Goal: Task Accomplishment & Management: Complete application form

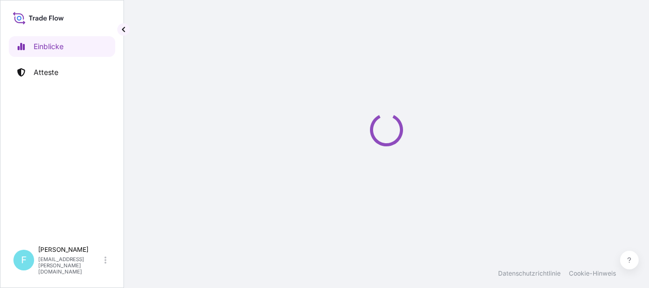
select select "2025"
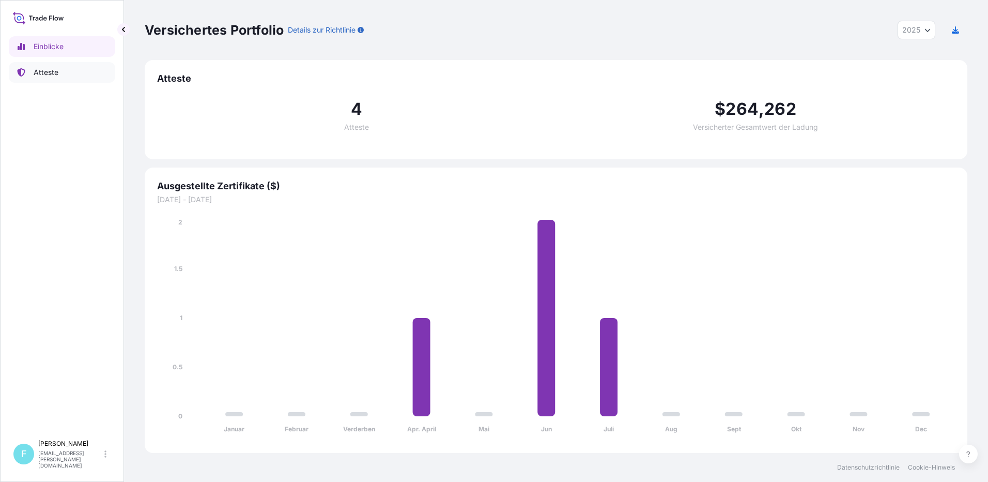
click at [40, 69] on p "Atteste" at bounding box center [46, 72] width 25 height 10
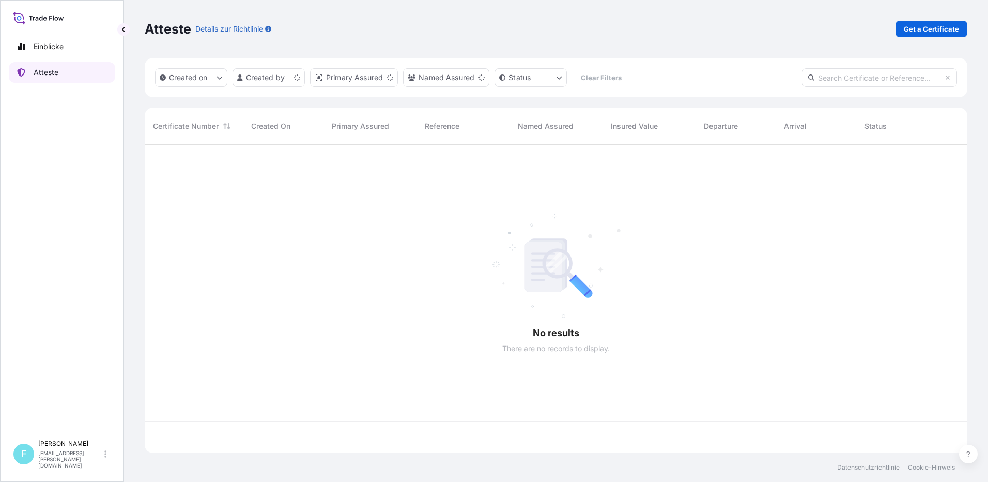
scroll to position [306, 815]
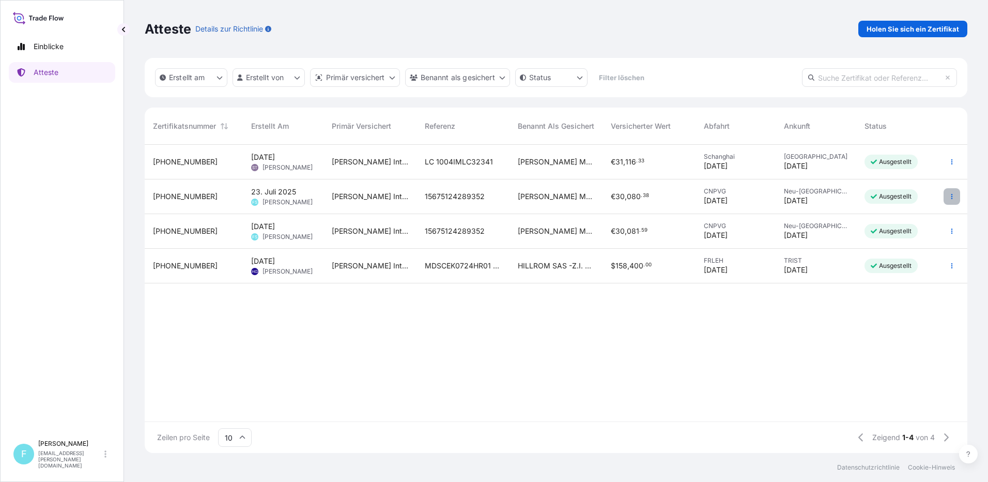
click at [649, 193] on button "button" at bounding box center [952, 196] width 17 height 17
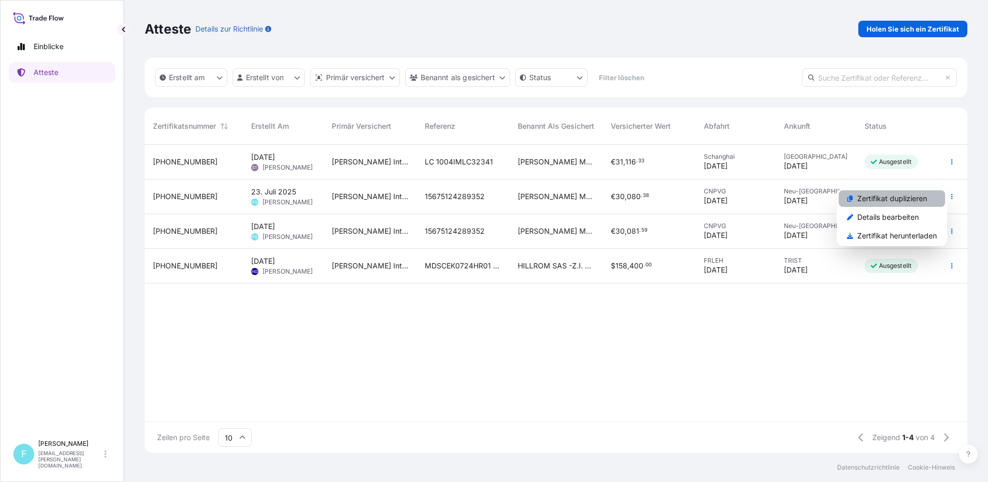
click at [649, 196] on p "Zertifikat duplizieren" at bounding box center [893, 198] width 70 height 10
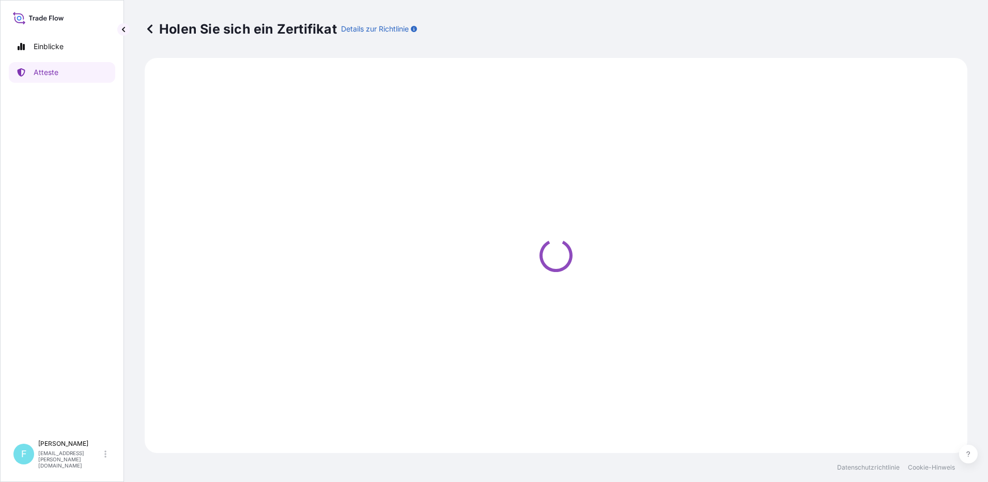
select select "Air"
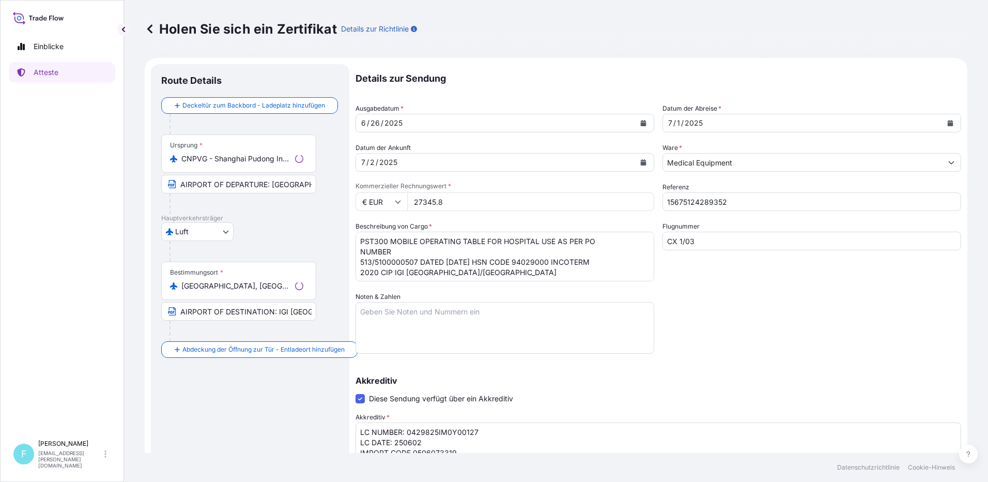
select select "31468"
click at [214, 158] on input "CNPVG - Shanghai Pudong International Apt, [GEOGRAPHIC_DATA]" at bounding box center [242, 159] width 122 height 10
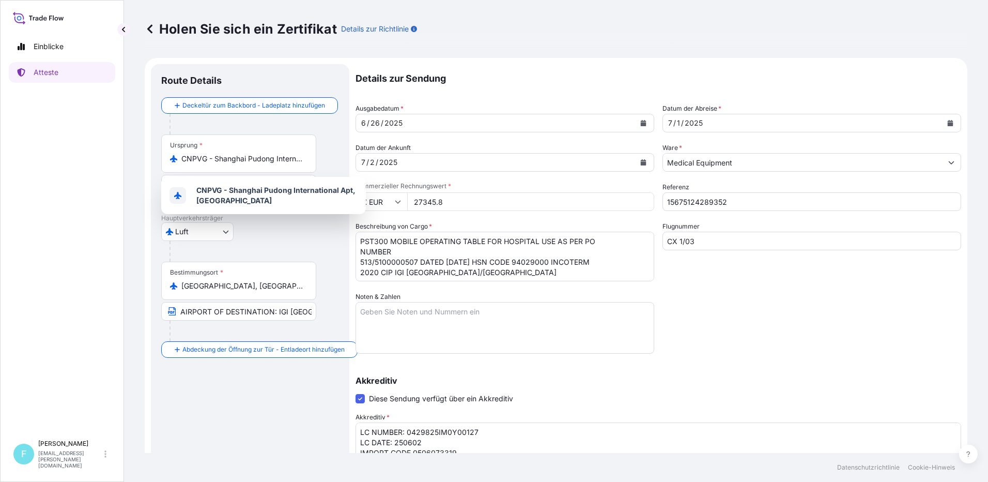
click at [173, 157] on icon at bounding box center [173, 158] width 7 height 7
click at [181, 157] on input "CNPVG - Shanghai Pudong International Apt, [GEOGRAPHIC_DATA]" at bounding box center [242, 159] width 122 height 10
click at [173, 157] on icon at bounding box center [173, 158] width 7 height 7
click at [181, 157] on input "CNPVG - Shanghai Pudong International Apt, [GEOGRAPHIC_DATA]" at bounding box center [242, 159] width 122 height 10
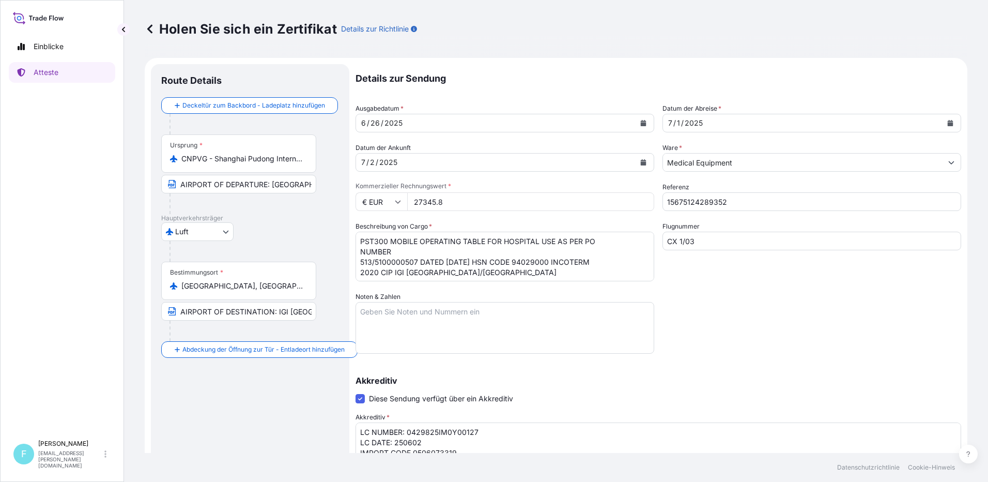
drag, startPoint x: 181, startPoint y: 159, endPoint x: 247, endPoint y: 156, distance: 65.7
click at [247, 156] on div "CNPVG - Shanghai Pudong International Apt, [GEOGRAPHIC_DATA]" at bounding box center [239, 159] width 138 height 10
click at [247, 156] on input "CNPVG - Shanghai Pudong International Apt, [GEOGRAPHIC_DATA]" at bounding box center [242, 159] width 122 height 10
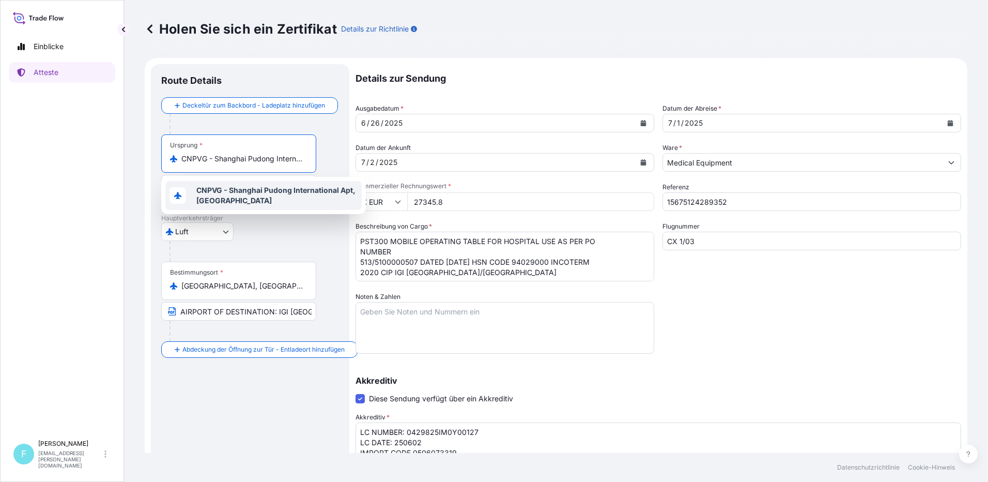
click at [224, 197] on span "CNPVG - Shanghai Pudong International Apt, [GEOGRAPHIC_DATA]" at bounding box center [276, 195] width 161 height 21
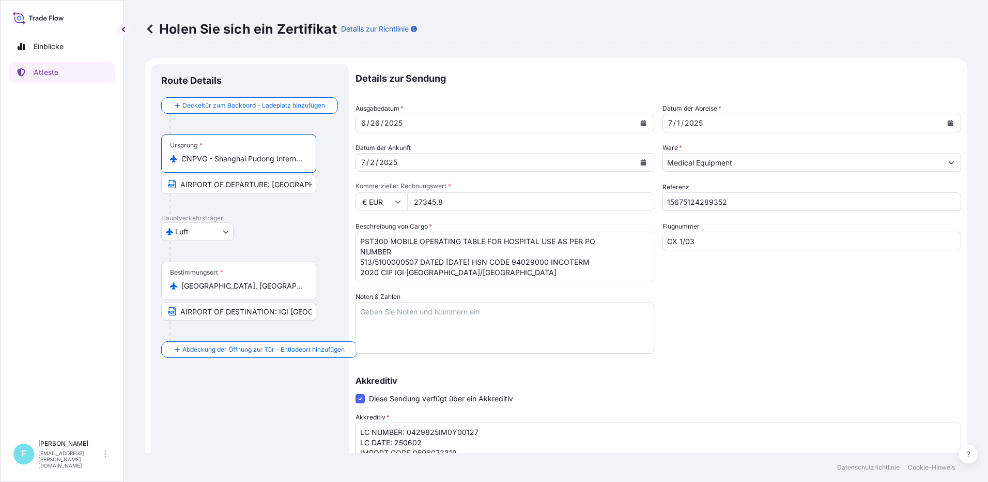
click at [187, 158] on input "CNPVG - Shanghai Pudong International Apt, [GEOGRAPHIC_DATA]" at bounding box center [242, 159] width 122 height 10
click at [197, 153] on div "Ursprung * CNPVG - [GEOGRAPHIC_DATA] Pudong International Apt, [GEOGRAPHIC_DATA]" at bounding box center [238, 153] width 155 height 38
click at [197, 154] on input "CNPVG - Shanghai Pudong International Apt, [GEOGRAPHIC_DATA]" at bounding box center [242, 159] width 122 height 10
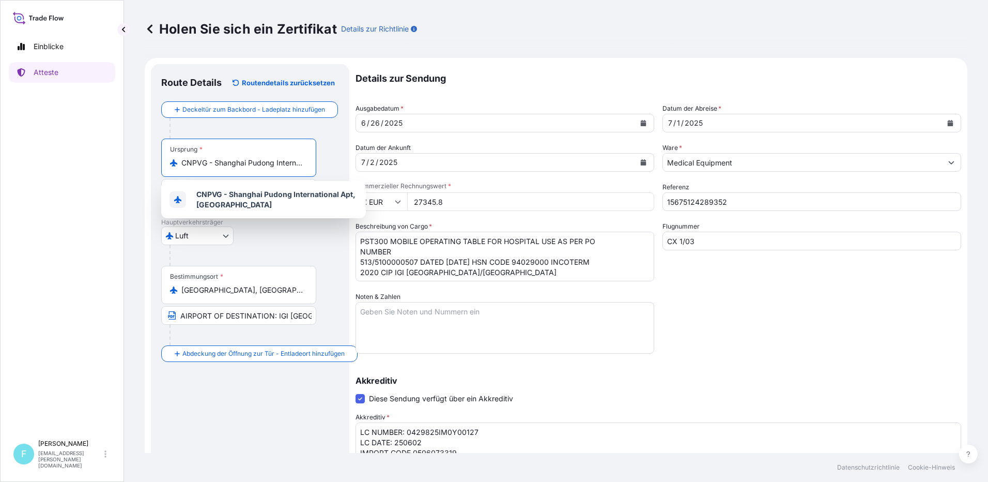
click at [178, 163] on div "CNPVG - Shanghai Pudong International Apt, [GEOGRAPHIC_DATA]" at bounding box center [239, 163] width 138 height 10
click at [181, 163] on input "CNPVG - Shanghai Pudong International Apt, [GEOGRAPHIC_DATA]" at bounding box center [242, 163] width 122 height 10
click at [178, 163] on div "CNPVG - Shanghai Pudong International Apt, [GEOGRAPHIC_DATA]" at bounding box center [239, 163] width 138 height 10
click at [181, 163] on input "CNPVG - Shanghai Pudong International Apt, [GEOGRAPHIC_DATA]" at bounding box center [242, 163] width 122 height 10
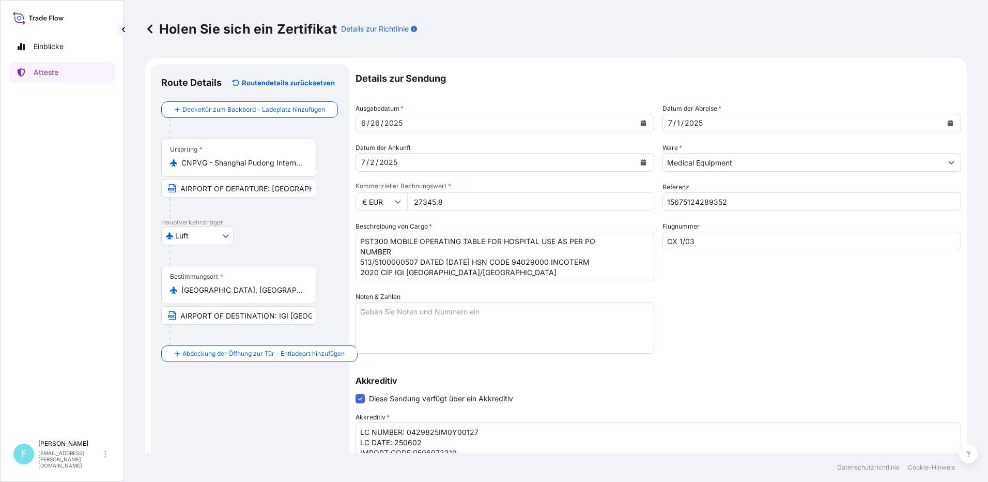
drag, startPoint x: 178, startPoint y: 163, endPoint x: 213, endPoint y: 168, distance: 36.0
click at [213, 168] on div "Ursprung * CNPVG - [GEOGRAPHIC_DATA] Pudong International Apt, [GEOGRAPHIC_DATA]" at bounding box center [238, 158] width 155 height 38
click at [213, 168] on input "CNPVG - Shanghai Pudong International Apt, [GEOGRAPHIC_DATA]" at bounding box center [242, 163] width 122 height 10
click at [369, 160] on div "[DATE]" at bounding box center [495, 162] width 279 height 19
click at [369, 160] on div "2" at bounding box center [372, 162] width 7 height 12
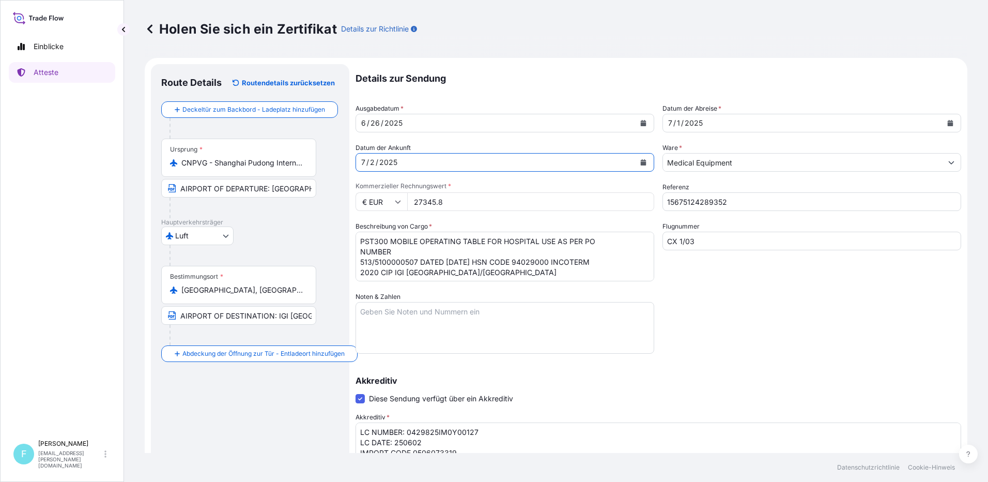
click at [369, 160] on div "2" at bounding box center [372, 162] width 7 height 12
click at [390, 160] on div "2025" at bounding box center [388, 162] width 20 height 12
click at [649, 201] on input "15675124289352" at bounding box center [812, 201] width 299 height 19
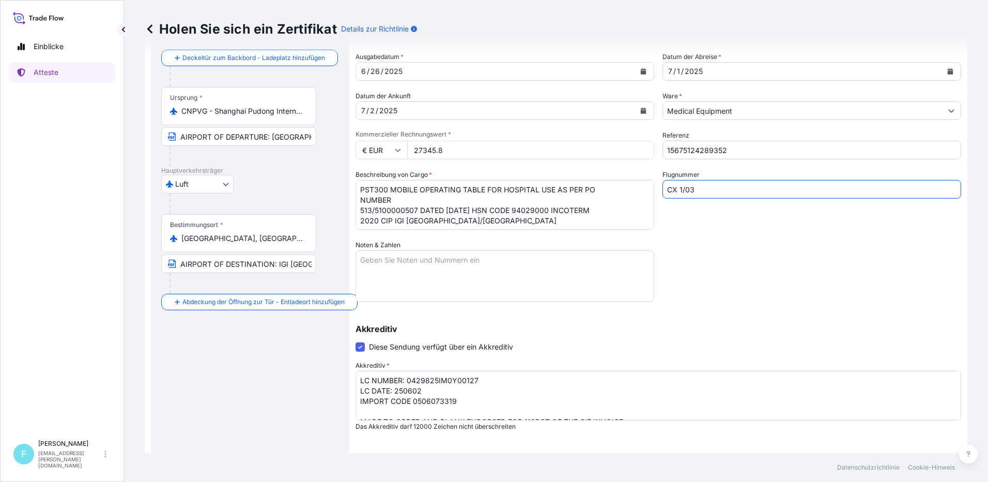
drag, startPoint x: 700, startPoint y: 187, endPoint x: 653, endPoint y: 189, distance: 47.1
click at [649, 189] on div "Details zur Sendung Ausgabedatum * [DATE] Datum der Abreise * [DATE] Datum der …" at bounding box center [659, 278] width 606 height 532
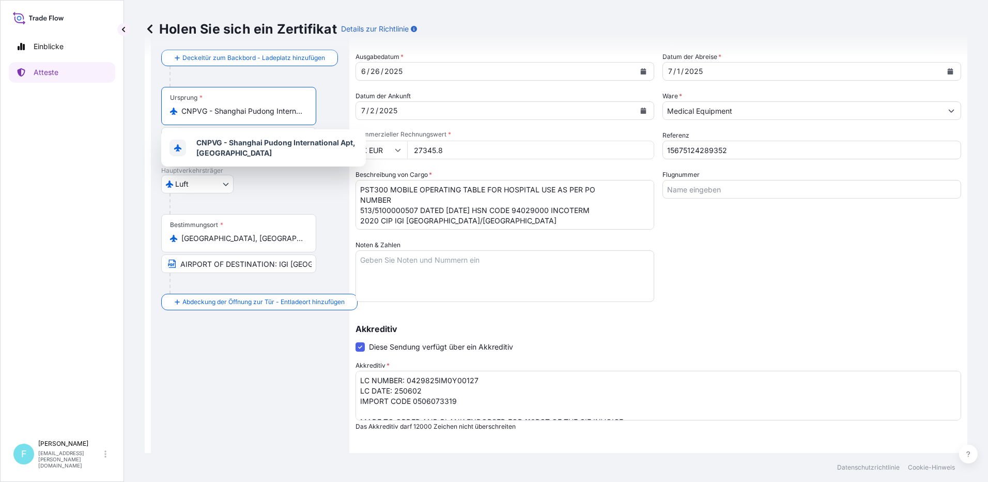
click at [197, 115] on input "CNPVG - Shanghai Pudong International Apt, [GEOGRAPHIC_DATA]" at bounding box center [242, 111] width 122 height 10
click at [184, 110] on input "CNPVG - Shanghai Pudong International Apt, [GEOGRAPHIC_DATA]" at bounding box center [242, 111] width 122 height 10
drag, startPoint x: 184, startPoint y: 110, endPoint x: 289, endPoint y: 111, distance: 105.5
click at [289, 111] on input "CNPVG - Shanghai Pudong International Apt, [GEOGRAPHIC_DATA]" at bounding box center [242, 111] width 122 height 10
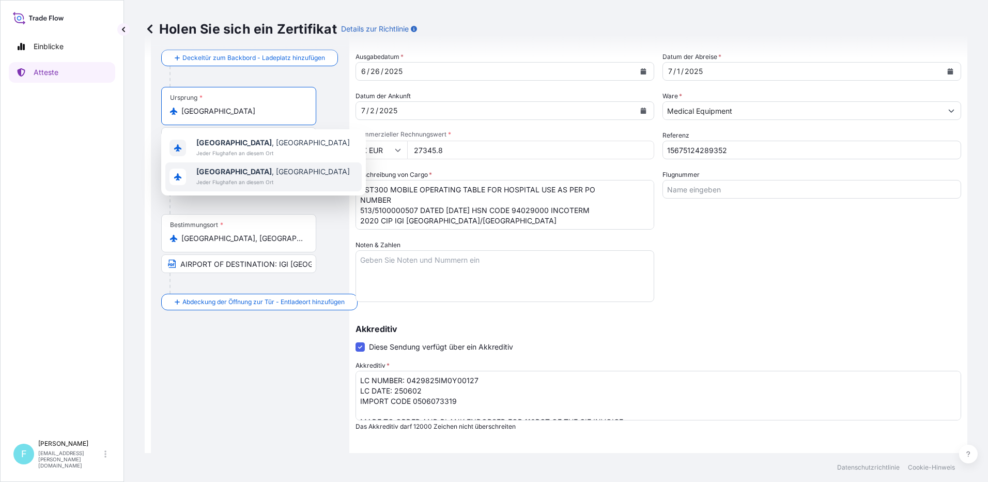
click at [229, 172] on b "[GEOGRAPHIC_DATA]" at bounding box center [233, 171] width 75 height 9
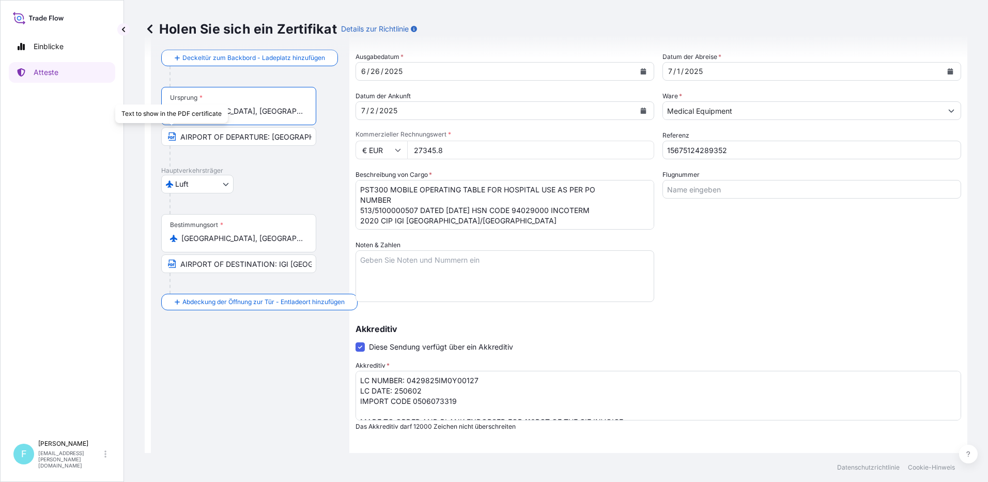
type input "[GEOGRAPHIC_DATA], [GEOGRAPHIC_DATA]"
click at [168, 136] on icon "button" at bounding box center [171, 136] width 8 height 8
click at [178, 135] on input "AIRPORT OF DEPARTURE: [GEOGRAPHIC_DATA] IN [GEOGRAPHIC_DATA]" at bounding box center [238, 136] width 155 height 19
drag, startPoint x: 178, startPoint y: 134, endPoint x: 324, endPoint y: 132, distance: 145.3
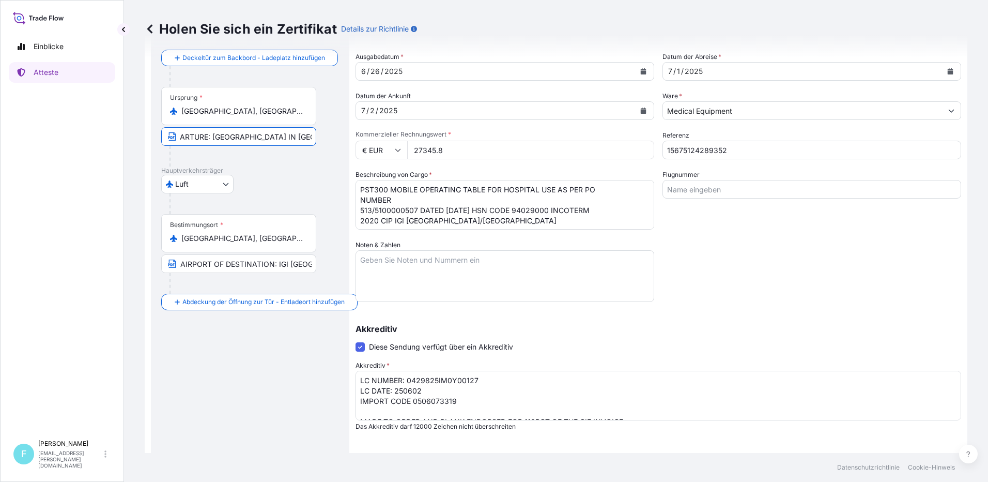
click at [324, 132] on div "Ursprung * [GEOGRAPHIC_DATA]-Flughafen, [GEOGRAPHIC_DATA] AIRPORT OF DEPARTURE:…" at bounding box center [250, 127] width 178 height 80
click at [224, 135] on input "[GEOGRAPHIC_DATA]" at bounding box center [238, 136] width 155 height 19
click at [180, 139] on input "[GEOGRAPHIC_DATA]" at bounding box center [238, 136] width 155 height 19
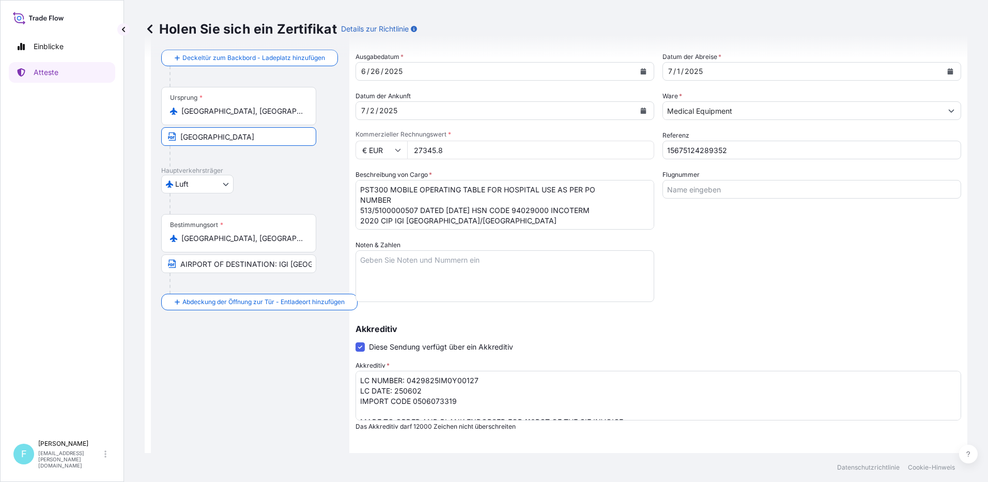
click at [236, 140] on input "[GEOGRAPHIC_DATA]" at bounding box center [238, 136] width 155 height 19
type input "[GEOGRAPHIC_DATA]"
click at [217, 114] on input "[GEOGRAPHIC_DATA], [GEOGRAPHIC_DATA]" at bounding box center [242, 111] width 122 height 10
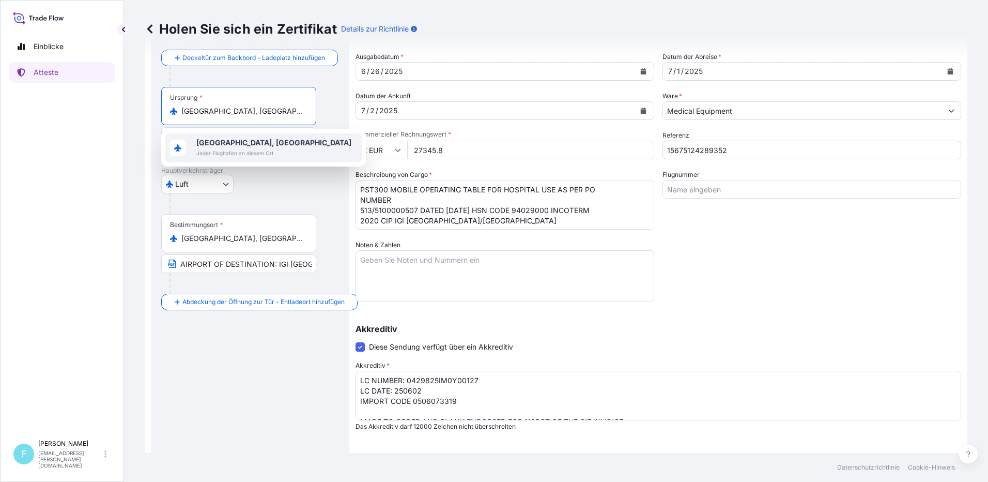
click at [211, 149] on span "Jeder Flughafen an diesem Ort" at bounding box center [273, 153] width 155 height 10
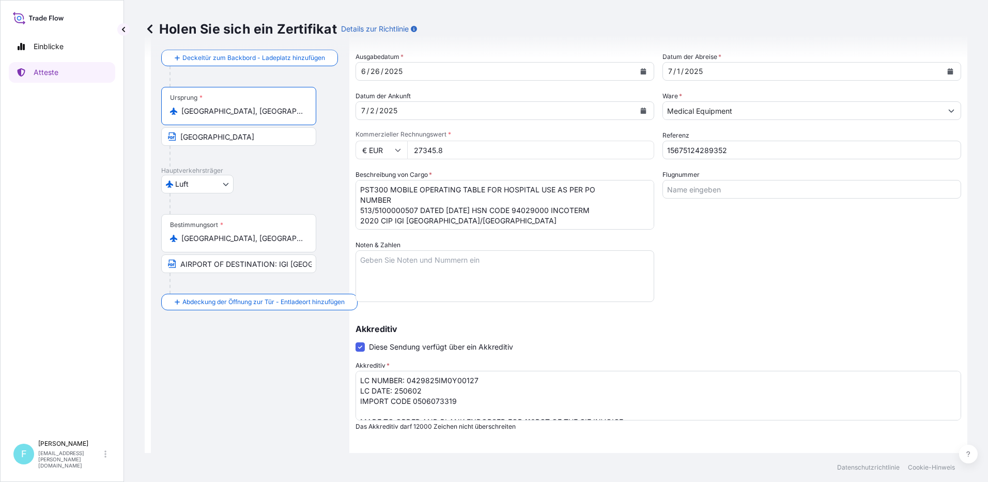
click at [205, 142] on input "[GEOGRAPHIC_DATA]" at bounding box center [238, 136] width 155 height 19
click at [166, 138] on input "[GEOGRAPHIC_DATA]" at bounding box center [238, 136] width 155 height 19
click at [169, 136] on icon "button" at bounding box center [172, 137] width 7 height 8
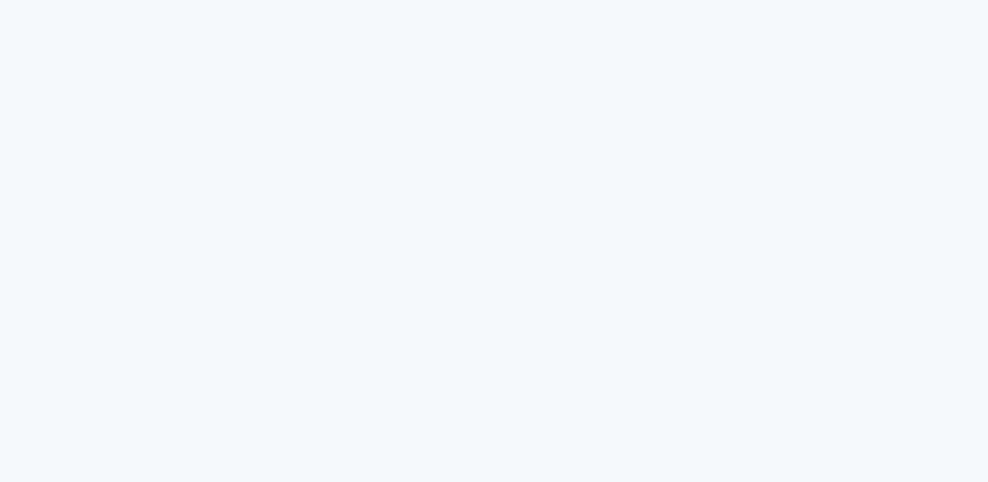
click at [223, 139] on div at bounding box center [494, 241] width 988 height 482
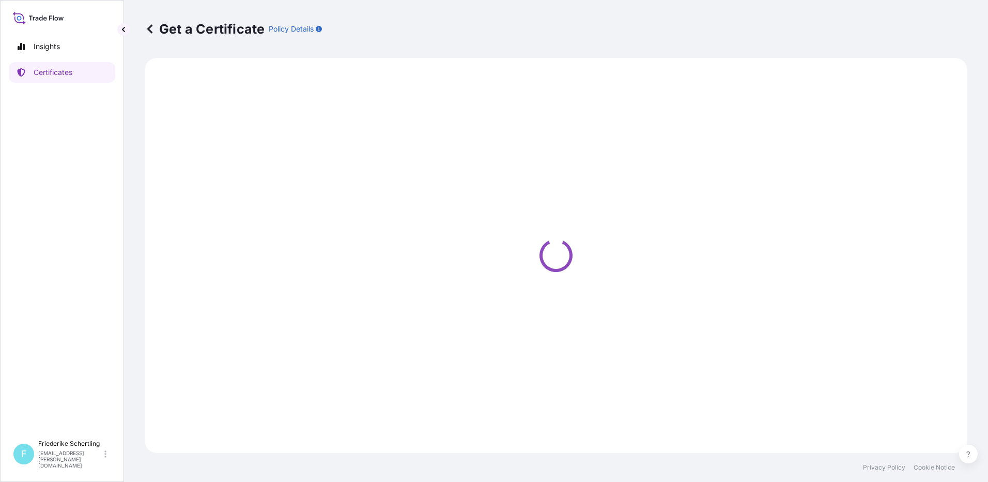
select select "Air"
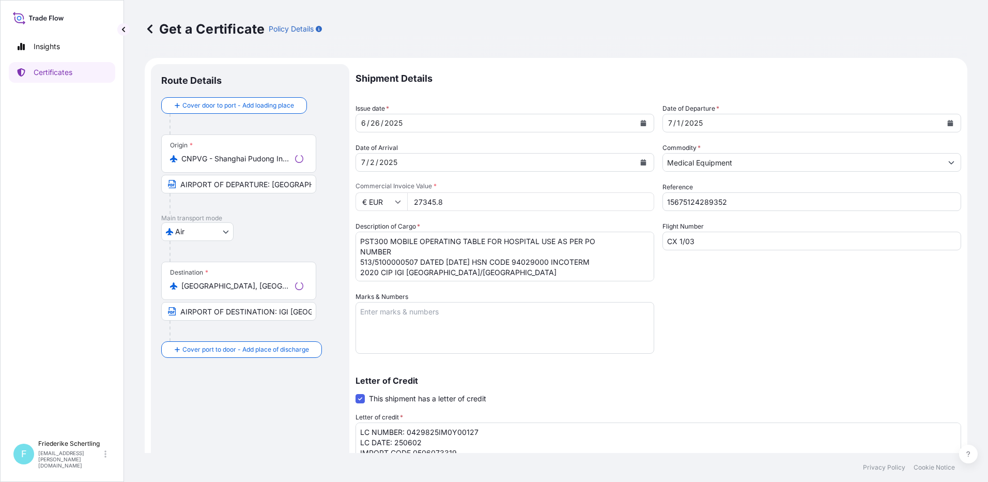
select select "31468"
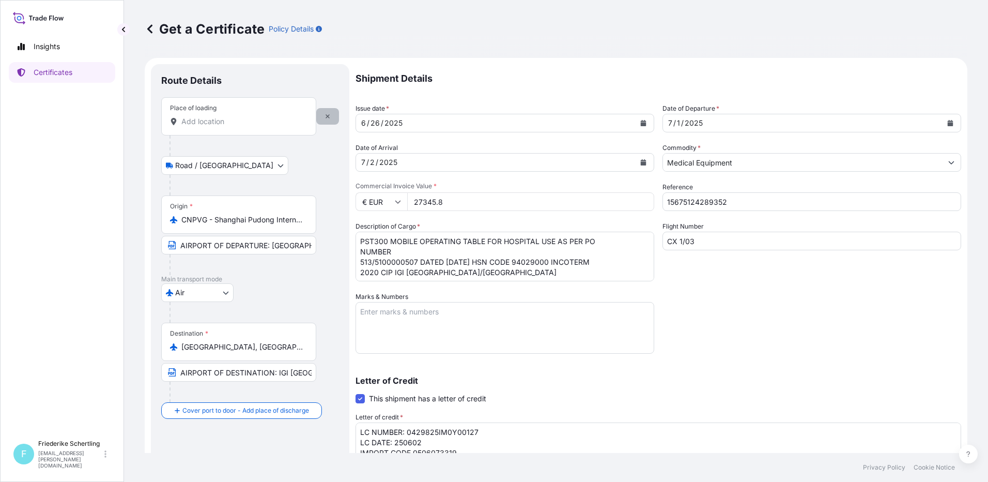
click at [329, 120] on button "button" at bounding box center [327, 116] width 23 height 17
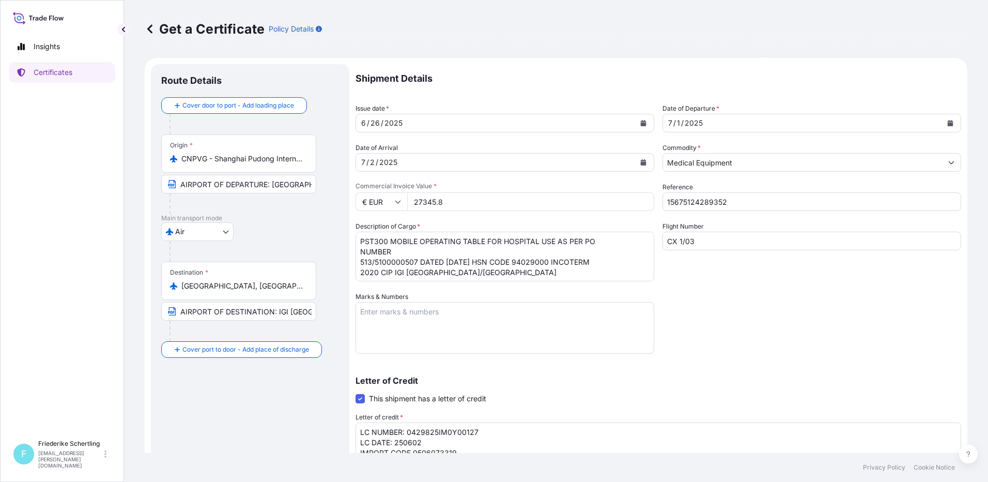
click at [204, 160] on input "CNPVG - Shanghai Pudong International Apt, [GEOGRAPHIC_DATA]" at bounding box center [242, 159] width 122 height 10
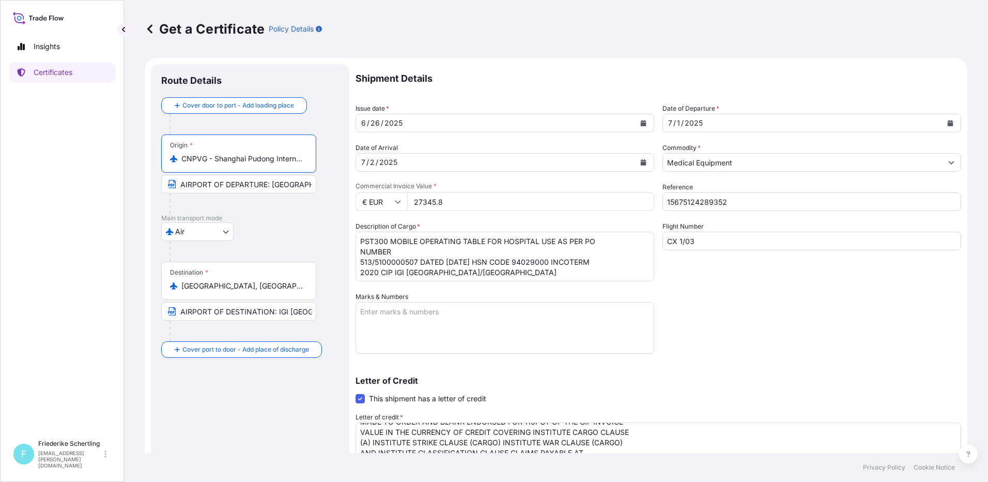
scroll to position [0, 53]
drag, startPoint x: 181, startPoint y: 157, endPoint x: 309, endPoint y: 156, distance: 127.2
click at [309, 156] on div "Origin * CNPVG - [GEOGRAPHIC_DATA] Pudong International Apt, [GEOGRAPHIC_DATA]" at bounding box center [238, 153] width 155 height 38
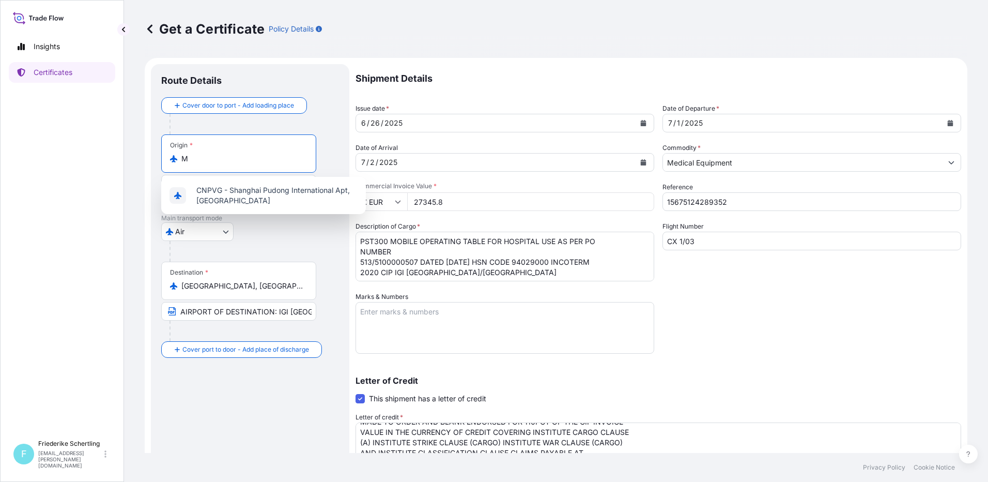
scroll to position [0, 0]
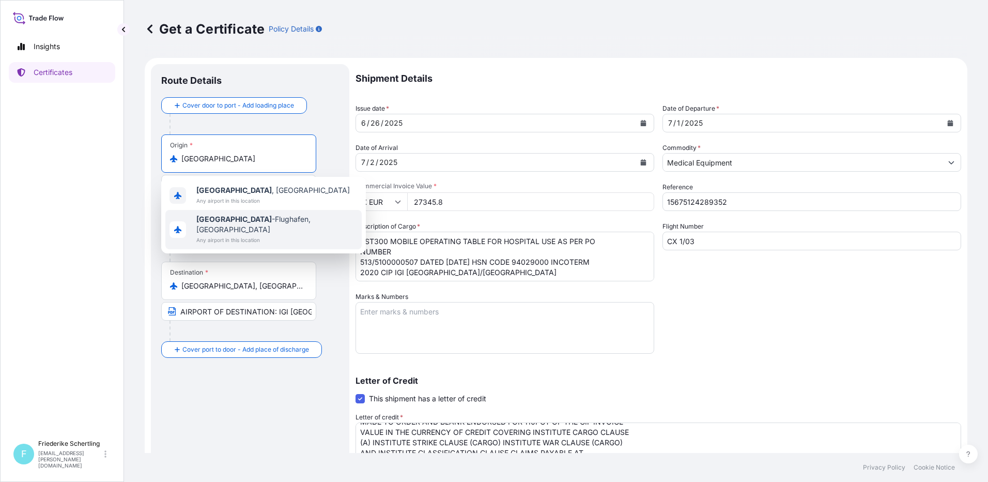
click at [258, 223] on span "[GEOGRAPHIC_DATA], [GEOGRAPHIC_DATA]" at bounding box center [276, 224] width 161 height 21
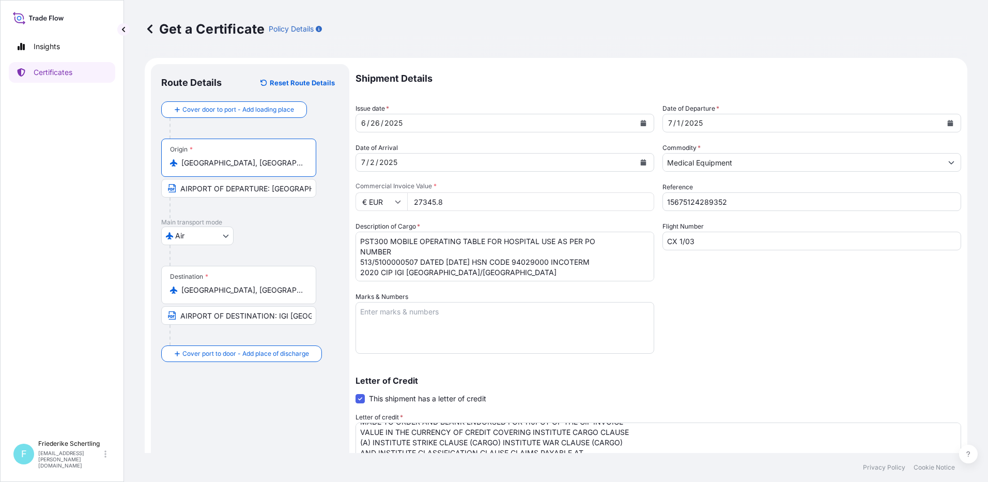
type input "[GEOGRAPHIC_DATA], [GEOGRAPHIC_DATA]"
drag, startPoint x: 272, startPoint y: 187, endPoint x: 313, endPoint y: 195, distance: 41.7
click at [313, 195] on input "AIRPORT OF DEPARTURE: [GEOGRAPHIC_DATA] IN [GEOGRAPHIC_DATA]" at bounding box center [238, 188] width 155 height 19
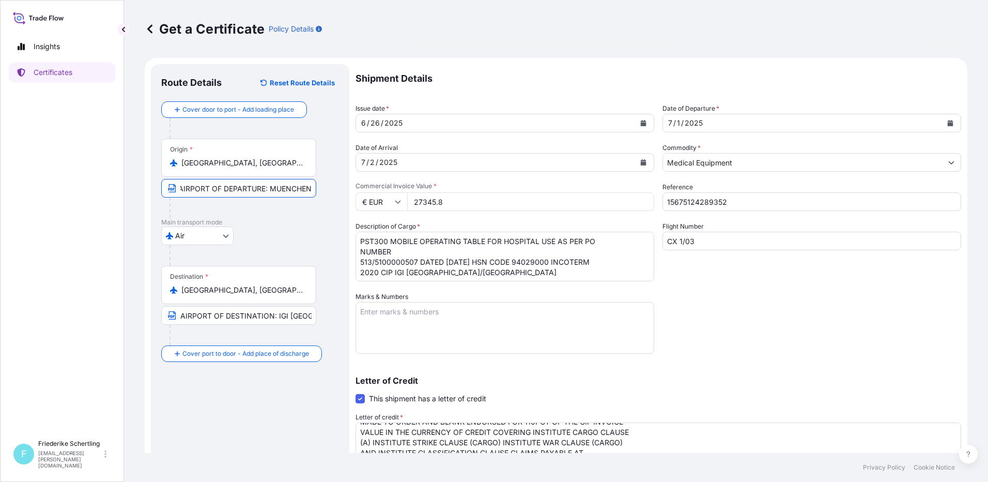
type input "AIRPORT OF DEPARTURE: MUENCHEN"
click at [258, 241] on div "Air Air Barge Road Ocean Vessel Ocean Vessel - On Deck Rail" at bounding box center [250, 235] width 178 height 19
click at [704, 124] on div "7 / 1 / 2025" at bounding box center [802, 123] width 279 height 19
click at [948, 124] on icon "Calendar" at bounding box center [951, 123] width 6 height 6
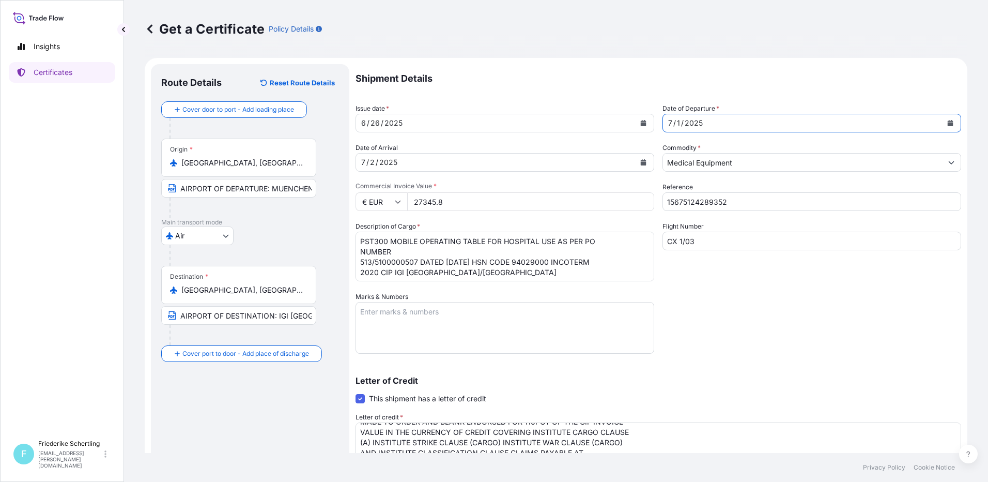
drag, startPoint x: 676, startPoint y: 124, endPoint x: 636, endPoint y: 124, distance: 39.8
click at [636, 124] on div "Shipment Details Issue date * 6 / 26 / 2025 Date of Departure * 7 / 1 / 2025 Da…" at bounding box center [659, 330] width 606 height 532
click at [652, 121] on div "Shipment Details Issue date * 6 / 26 / 2025 Date of Departure * 7 / 1 / 2025 Da…" at bounding box center [659, 330] width 606 height 532
click at [690, 126] on div "2025" at bounding box center [694, 123] width 20 height 12
click at [705, 125] on div "7 / 1 / 2025" at bounding box center [802, 123] width 279 height 19
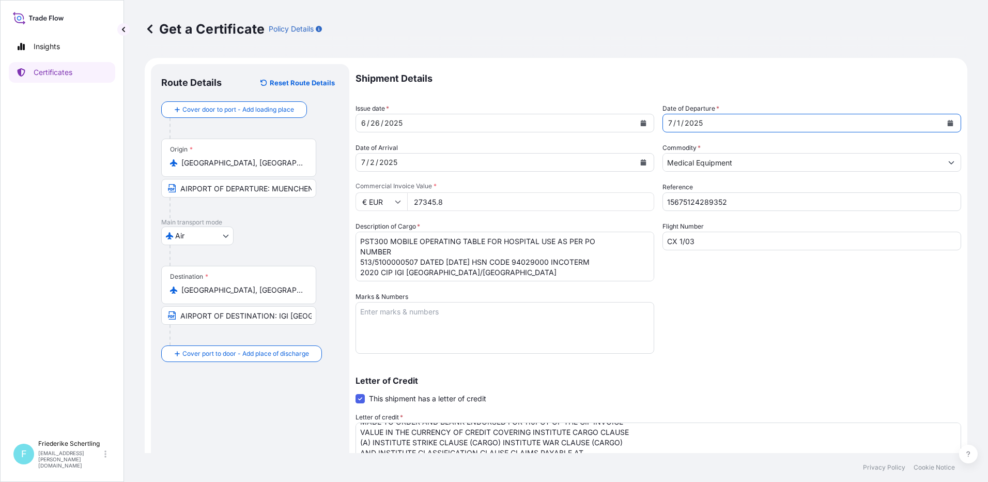
click at [705, 125] on div "7 / 1 / 2025" at bounding box center [802, 123] width 279 height 19
click at [695, 116] on div "7 / 1 / 2025" at bounding box center [802, 123] width 279 height 19
click at [694, 122] on div "2025" at bounding box center [694, 123] width 20 height 12
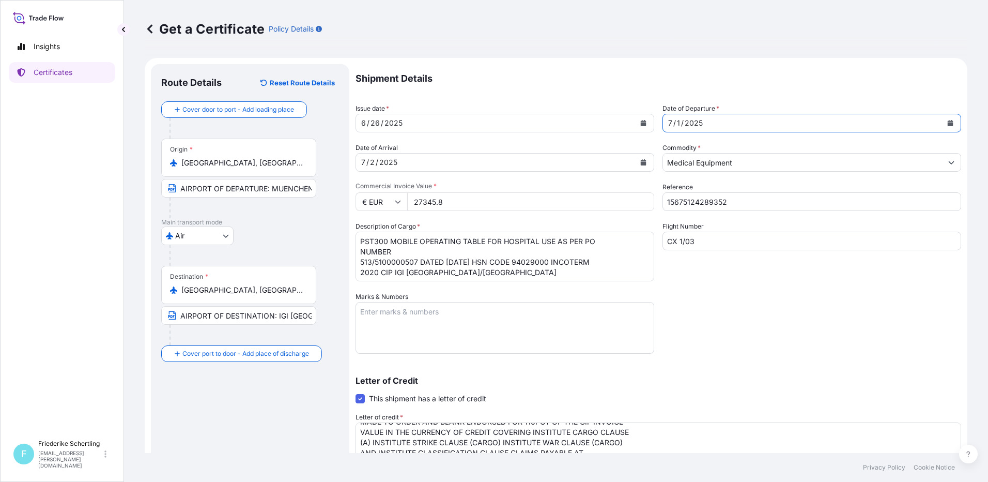
click at [694, 122] on div "2025" at bounding box center [694, 123] width 20 height 12
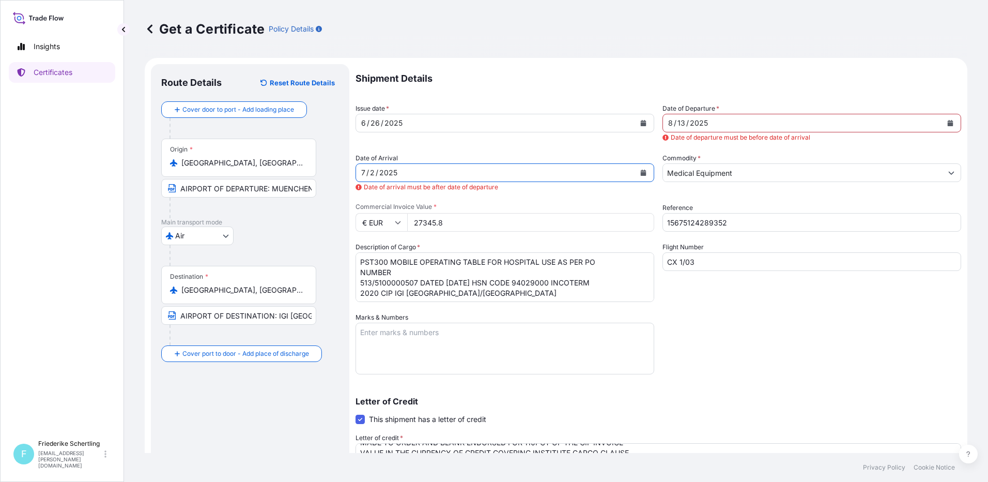
click at [414, 171] on div "[DATE]" at bounding box center [495, 172] width 279 height 19
click at [644, 173] on button "Calendar" at bounding box center [643, 172] width 17 height 17
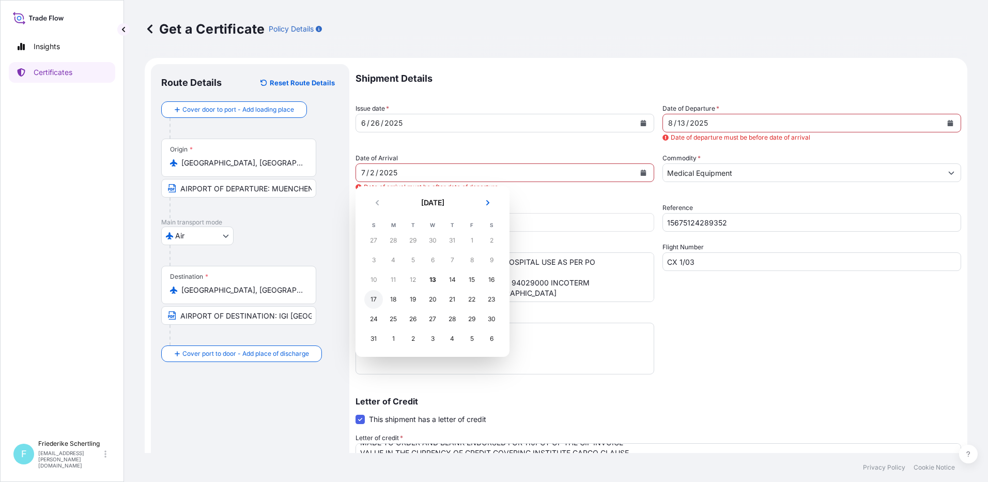
click at [379, 300] on div "17" at bounding box center [373, 299] width 19 height 19
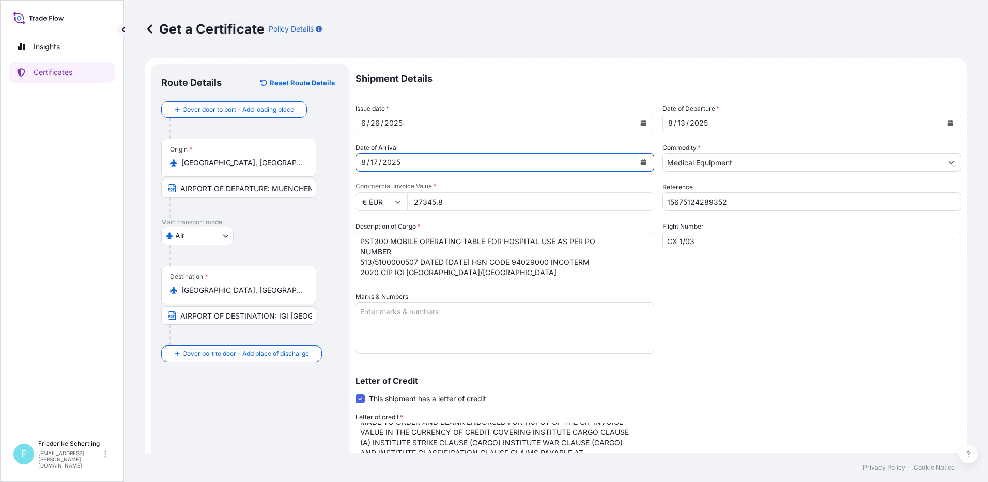
click at [679, 124] on div "13" at bounding box center [682, 123] width 10 height 12
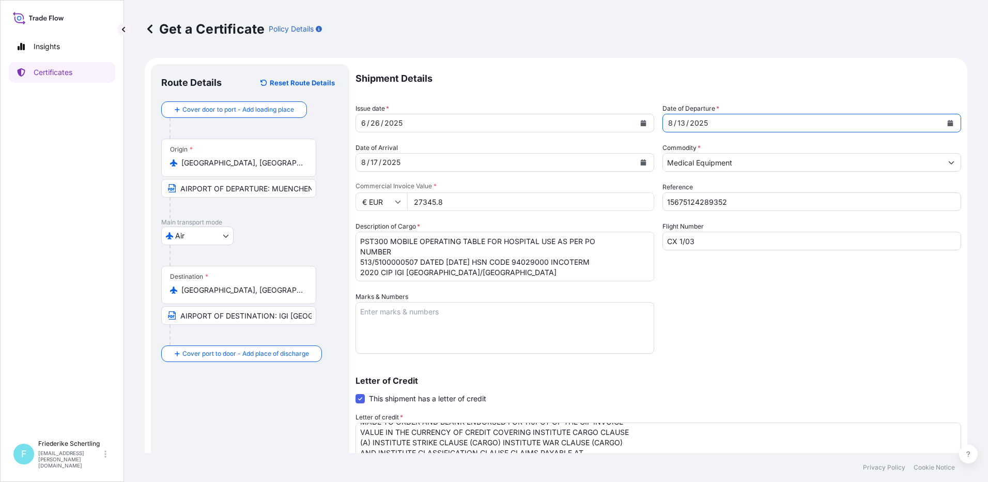
click at [679, 124] on div "13" at bounding box center [682, 123] width 10 height 12
click at [678, 122] on div "13" at bounding box center [682, 123] width 10 height 12
click at [487, 166] on div "8 / 17 / 2025" at bounding box center [495, 162] width 279 height 19
drag, startPoint x: 453, startPoint y: 200, endPoint x: 413, endPoint y: 201, distance: 40.3
click at [413, 201] on input "27345.8" at bounding box center [530, 201] width 247 height 19
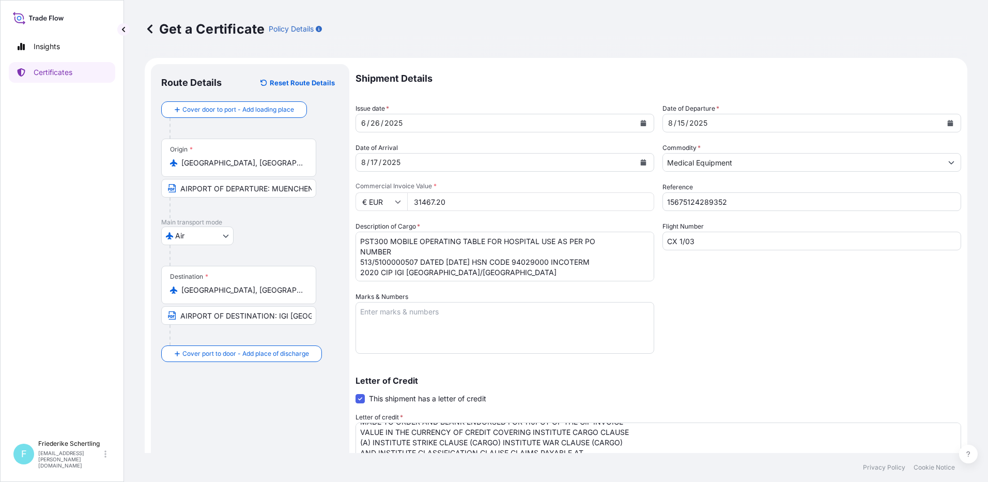
type input "31467.20"
drag, startPoint x: 655, startPoint y: 242, endPoint x: 644, endPoint y: 241, distance: 11.4
click at [644, 241] on div "Shipment Details Issue date * 6 / 26 / 2025 Date of Departure * 8 / 15 / 2025 D…" at bounding box center [659, 330] width 606 height 532
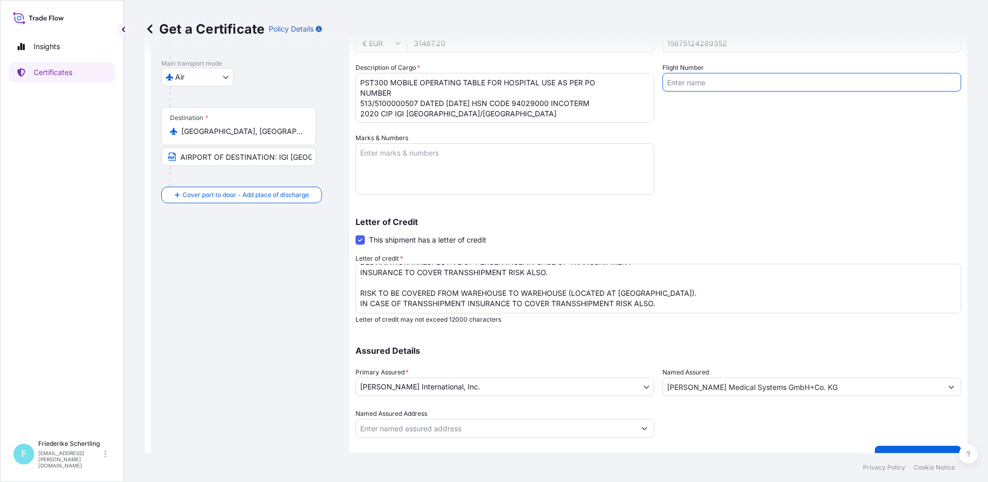
scroll to position [178, 0]
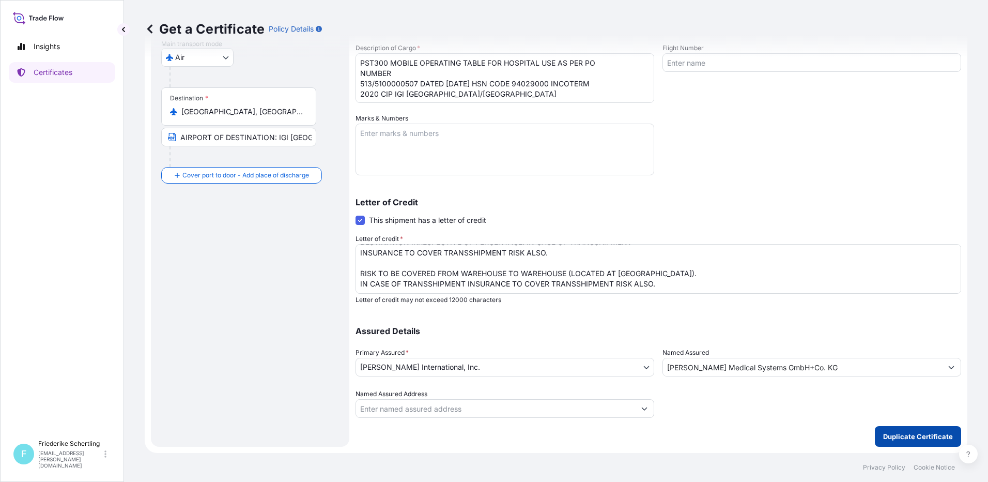
click at [887, 436] on p "Duplicate Certificate" at bounding box center [918, 436] width 70 height 10
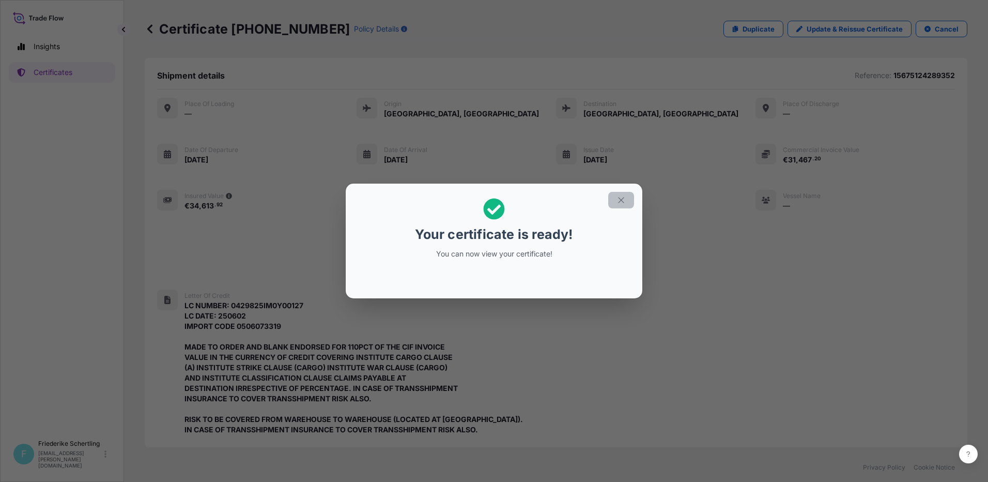
click at [623, 200] on icon "button" at bounding box center [621, 199] width 9 height 9
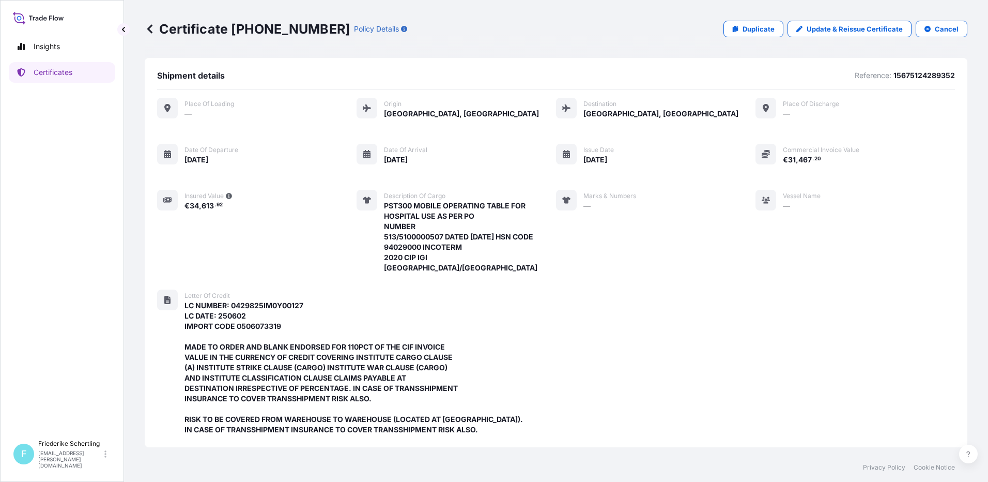
click at [153, 28] on icon at bounding box center [150, 29] width 10 height 10
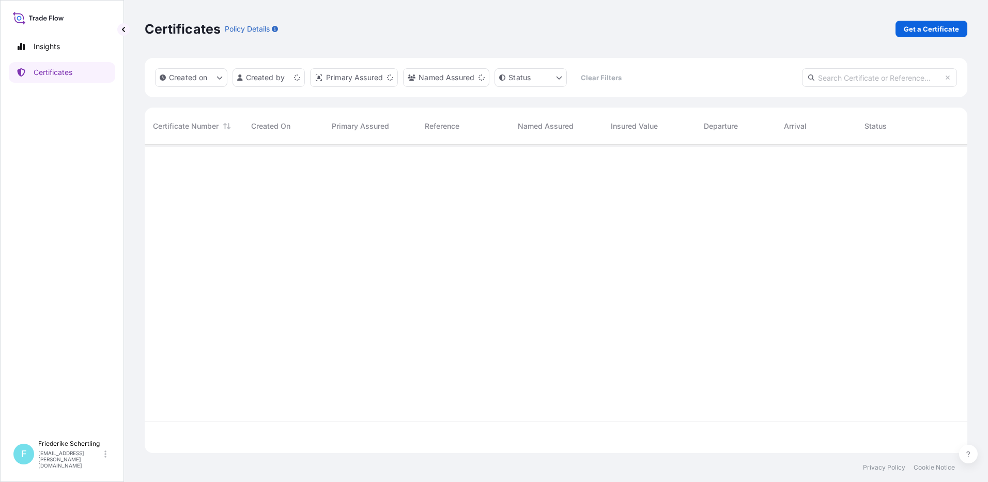
scroll to position [306, 815]
